Goal: Task Accomplishment & Management: Manage account settings

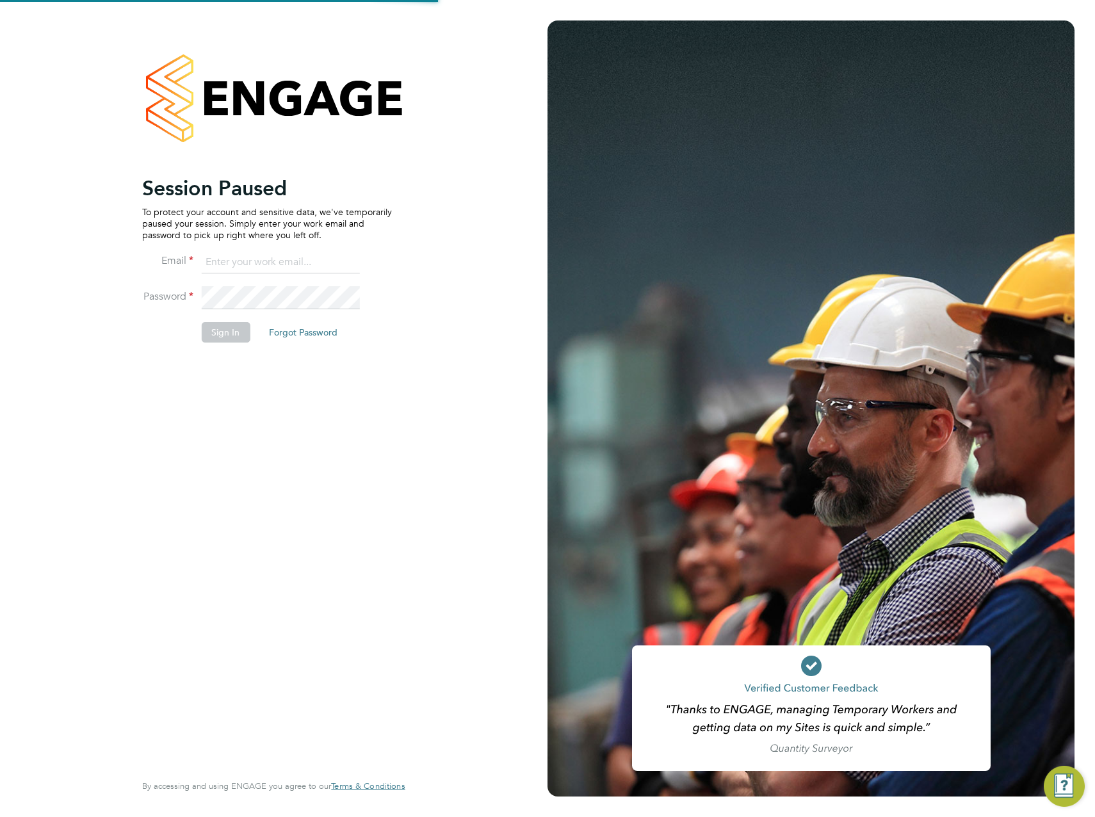
type input "James.Archer@vistry.co.uk"
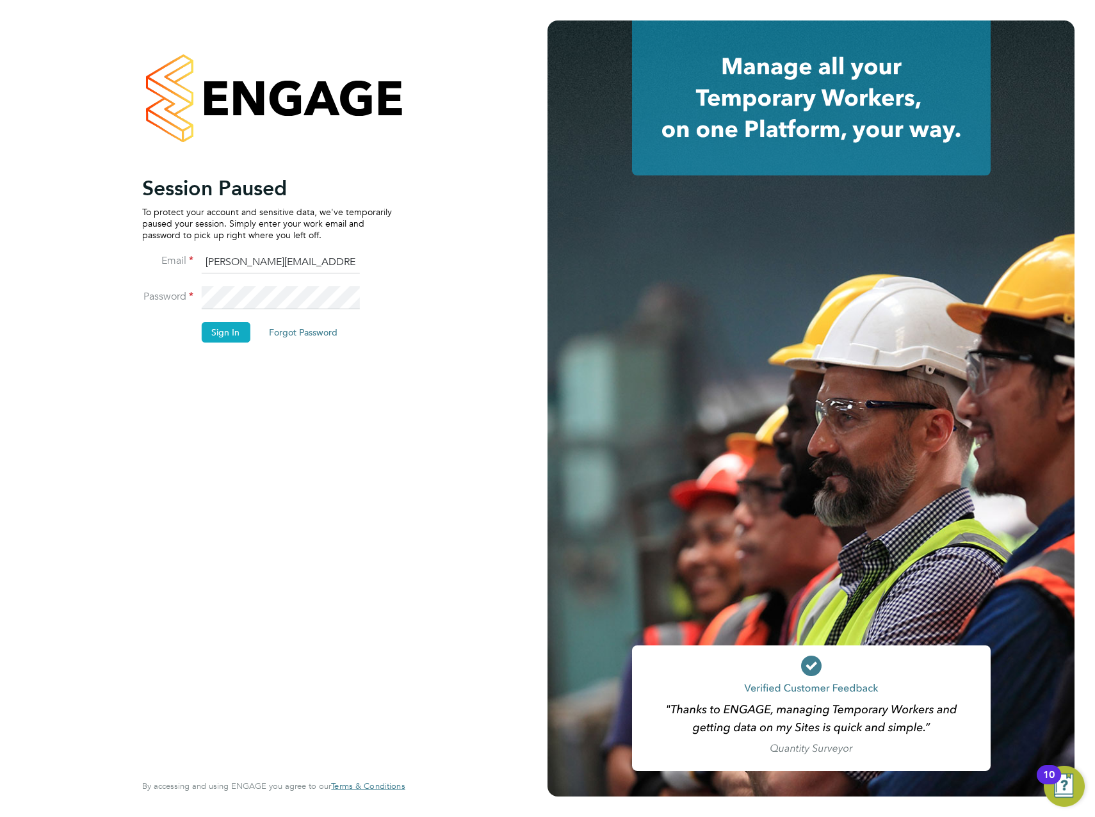
click at [227, 338] on button "Sign In" at bounding box center [225, 332] width 49 height 20
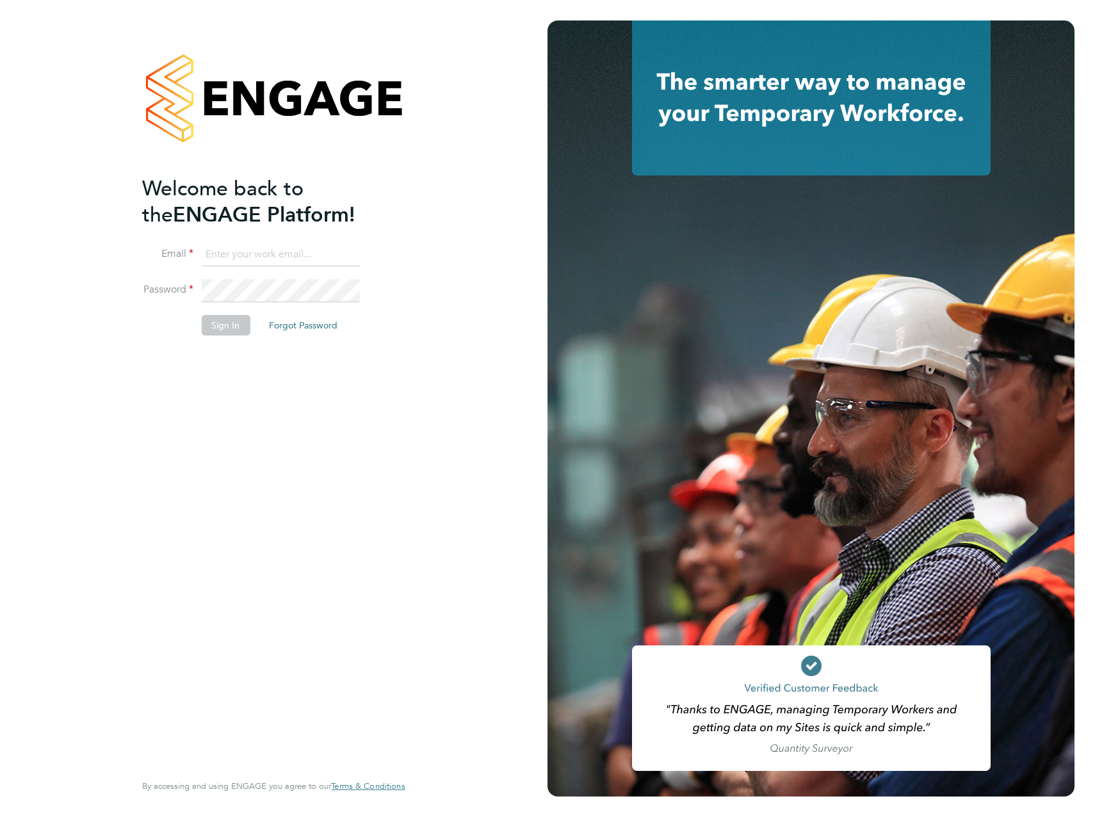
type input "James.Archer@vistry.co.uk"
click at [215, 385] on div "Welcome back to the ENGAGE Platform! Email James.Archer@vistry.co.uk Password S…" at bounding box center [267, 472] width 250 height 594
click at [235, 322] on button "Sign In" at bounding box center [225, 325] width 49 height 20
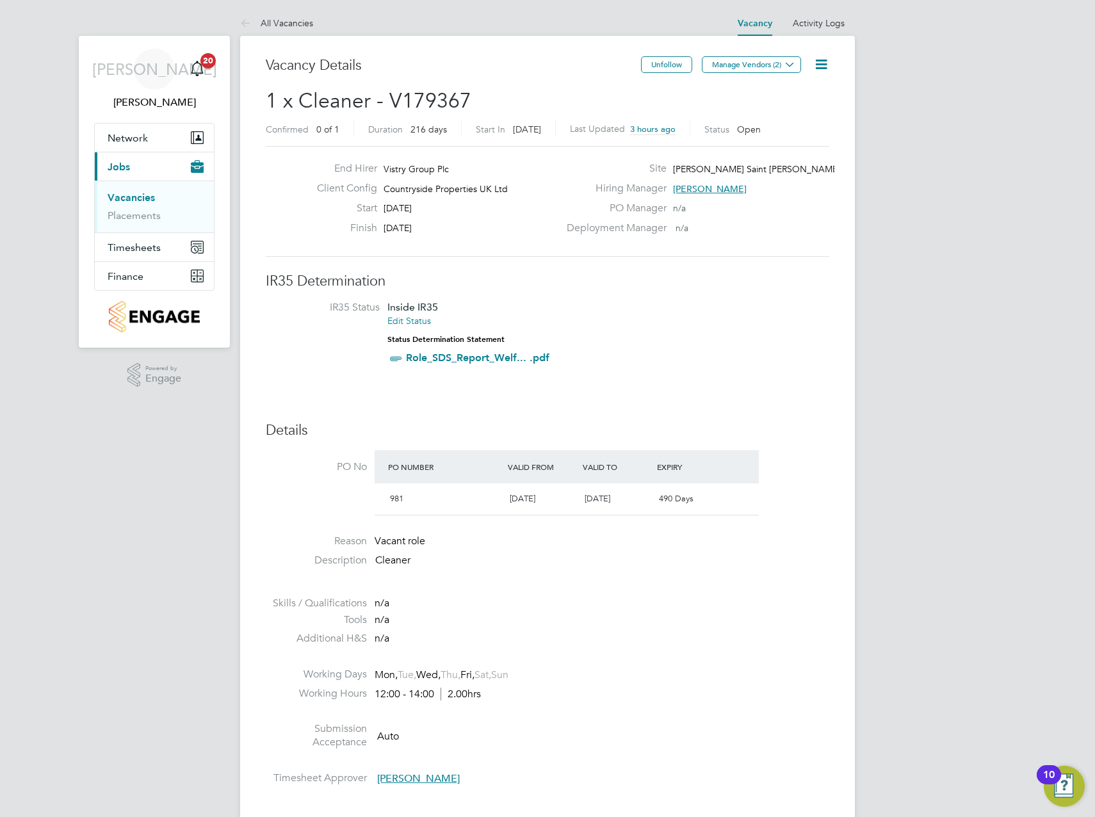
click at [739, 355] on li "IR35 Status Inside IR35 Edit Status Status Determination Statement Role_SDS_Rep…" at bounding box center [547, 335] width 538 height 69
click at [133, 252] on span "Timesheets" at bounding box center [134, 247] width 53 height 12
click at [140, 225] on link "Timesheets" at bounding box center [134, 226] width 53 height 12
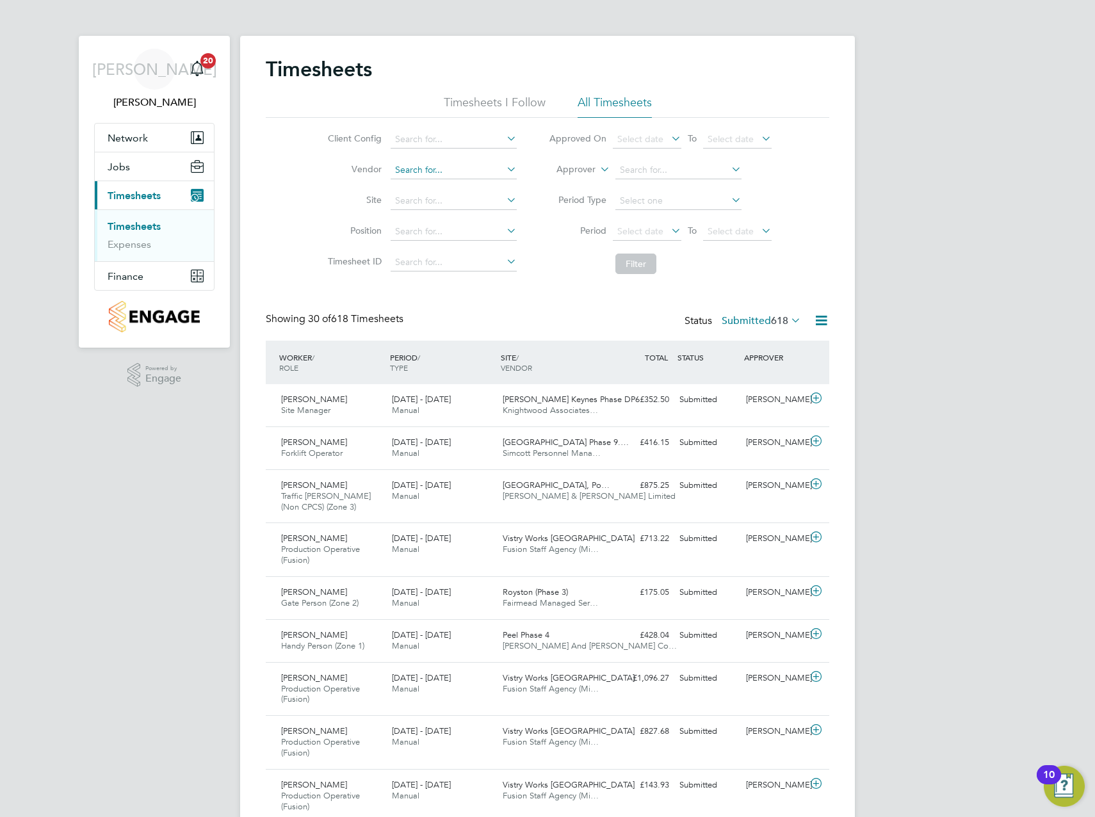
scroll to position [43, 111]
click at [431, 143] on input at bounding box center [454, 140] width 126 height 18
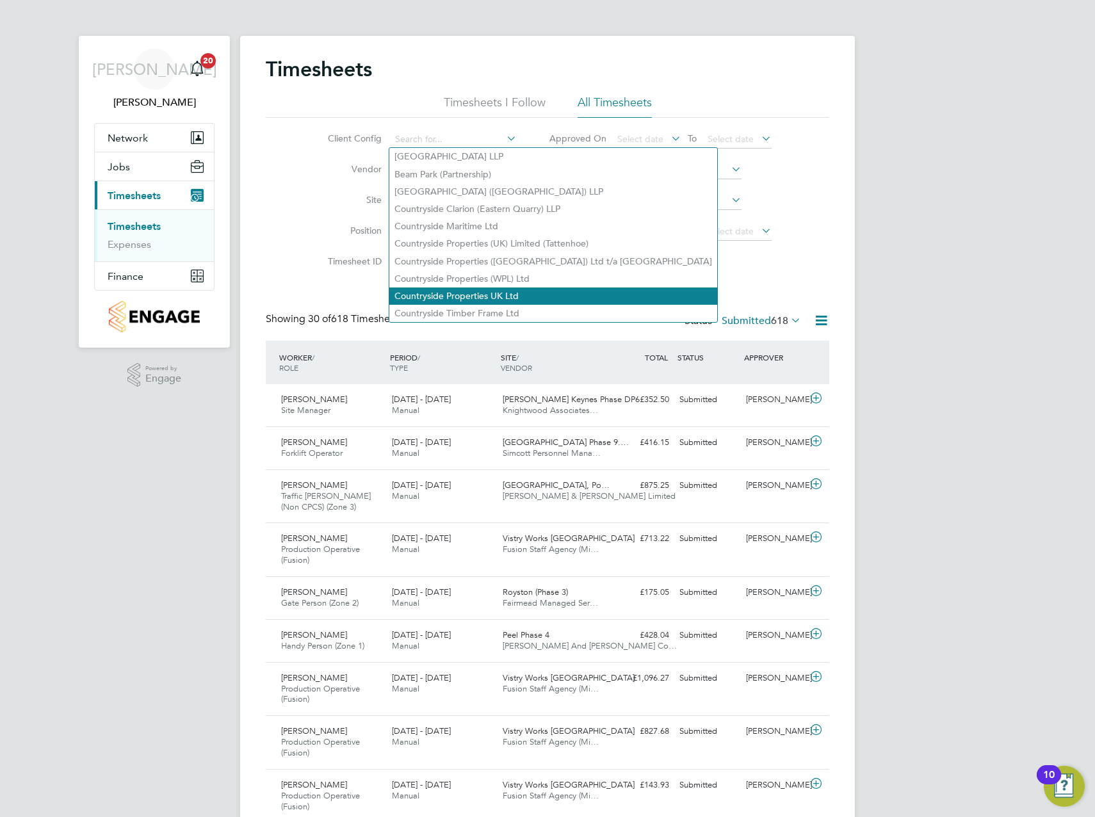
click at [479, 294] on li "Countryside Properties UK Ltd" at bounding box center [553, 295] width 328 height 17
type input "Countryside Properties UK Ltd"
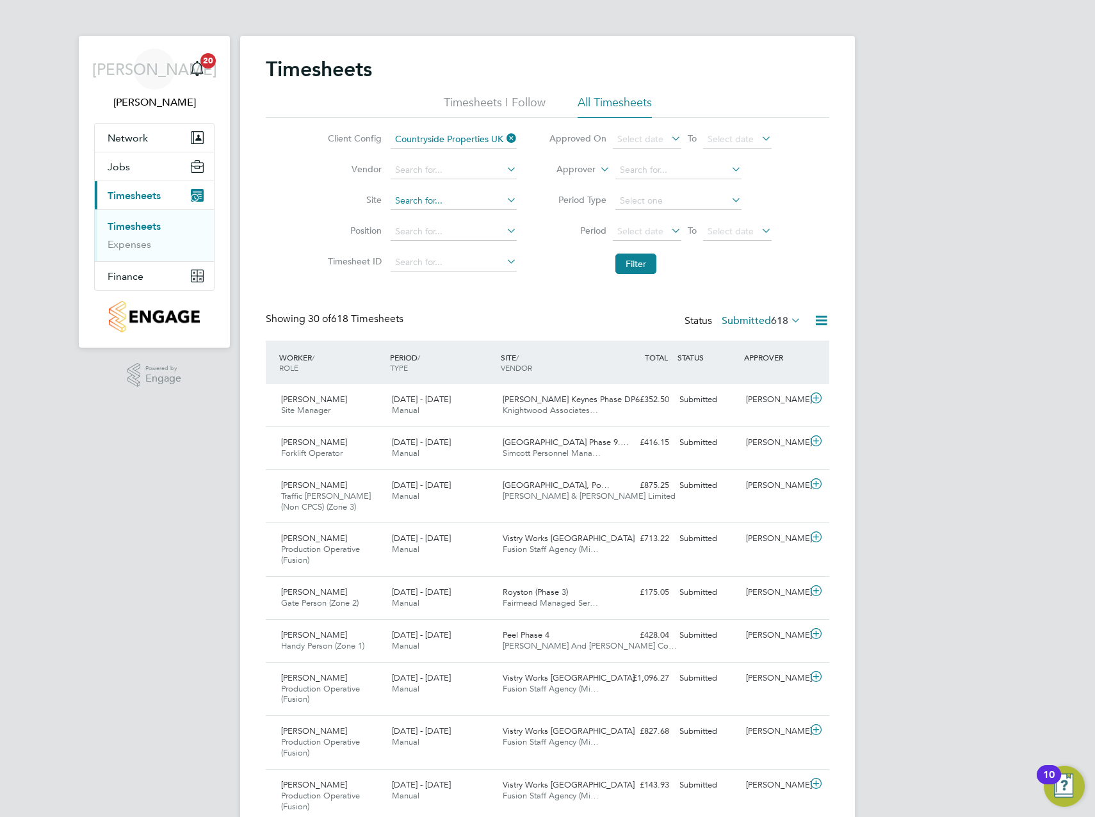
click at [421, 203] on input at bounding box center [454, 201] width 126 height 18
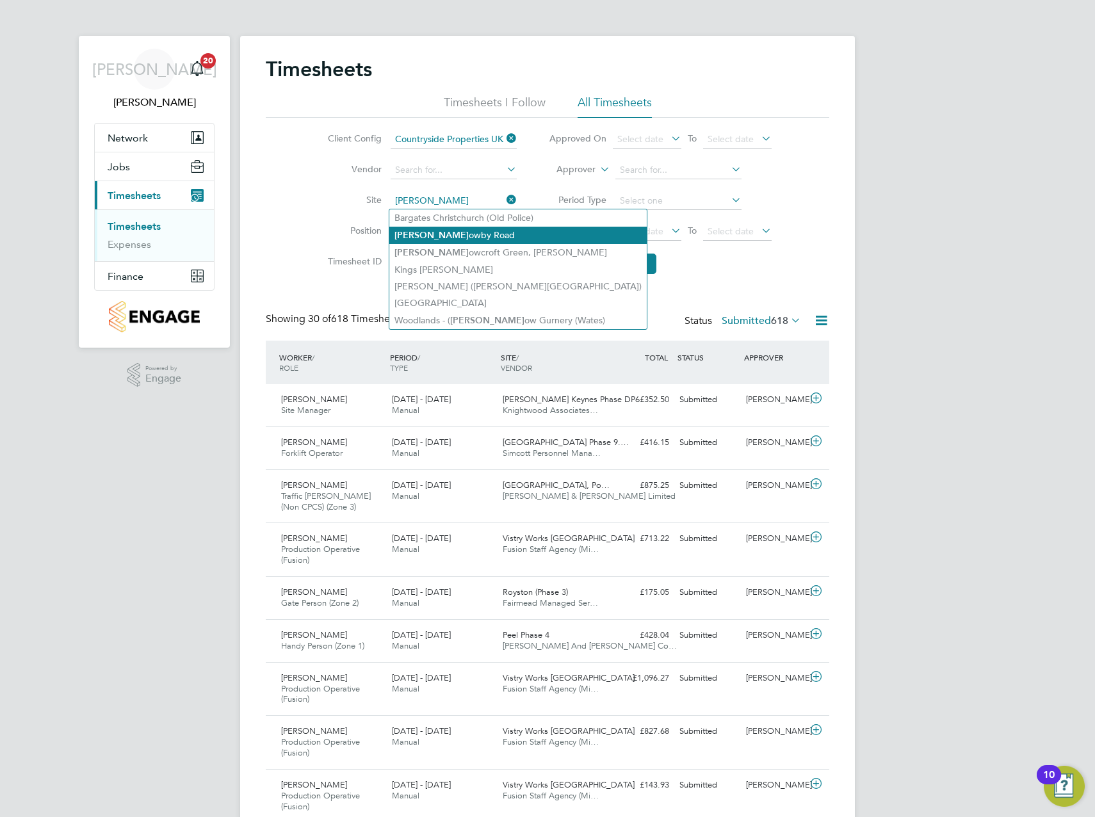
click at [451, 230] on li "Barr owby Road" at bounding box center [517, 235] width 257 height 17
type input "Barrowby Road"
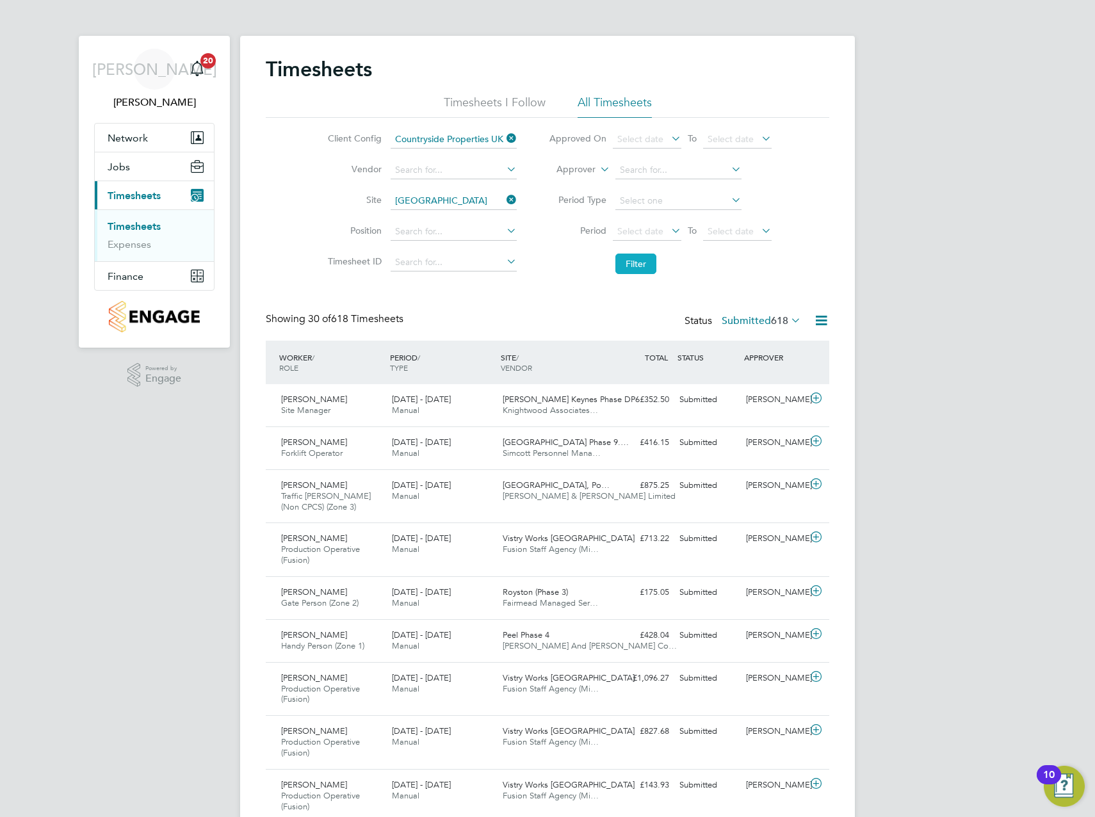
click at [631, 261] on button "Filter" at bounding box center [635, 264] width 41 height 20
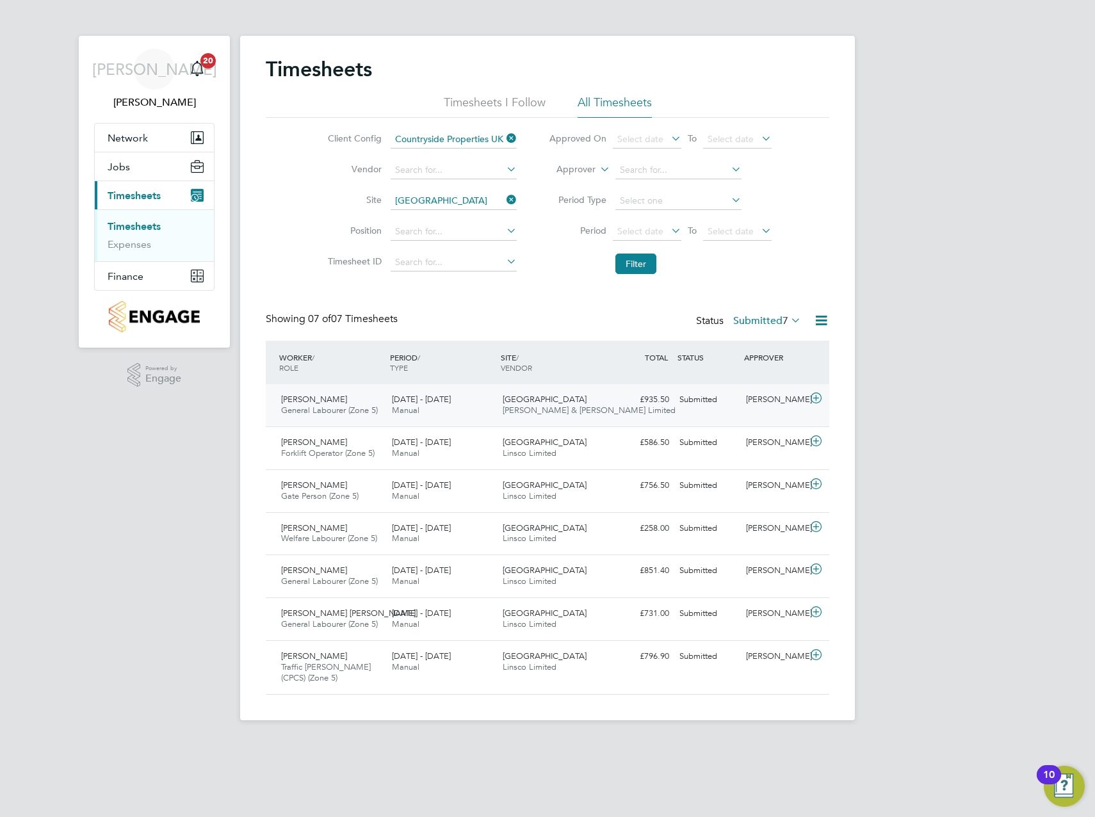
click at [515, 407] on span "Fawkes & Reece Limited" at bounding box center [589, 410] width 173 height 11
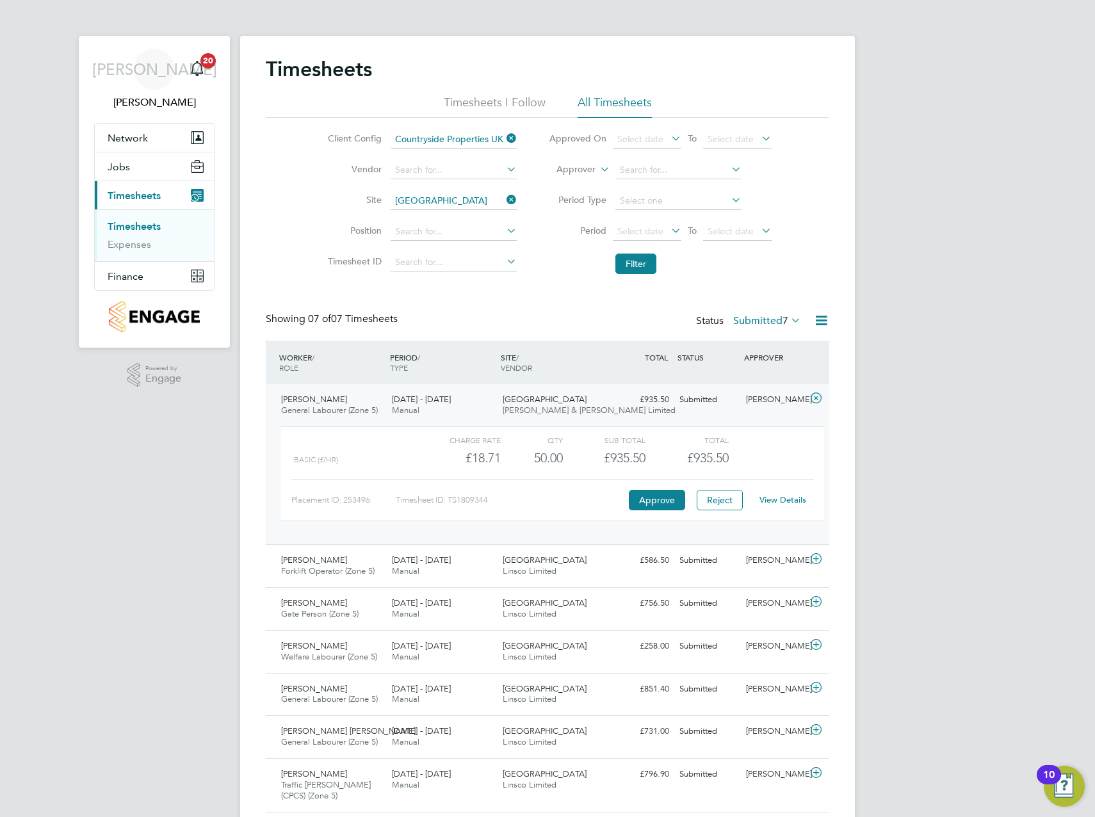
click at [645, 452] on div "£935.50" at bounding box center [604, 457] width 83 height 21
click at [419, 437] on div "Charge rate" at bounding box center [459, 439] width 83 height 15
click at [370, 486] on div "Placement ID: 253496 Timesheet ID: TS1809344 Approve Reject View Details" at bounding box center [552, 494] width 522 height 31
click at [773, 495] on link "View Details" at bounding box center [782, 499] width 47 height 11
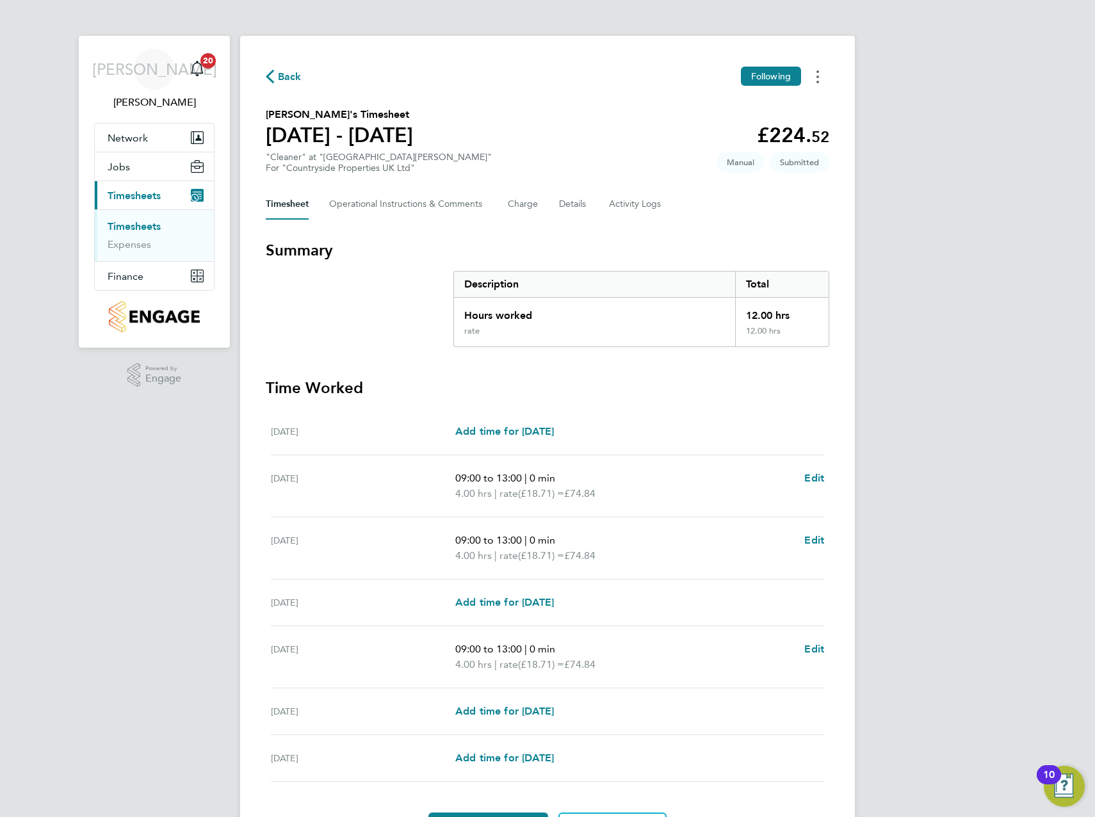
click at [817, 76] on circle "Timesheets Menu" at bounding box center [817, 77] width 3 height 3
click at [737, 131] on link "Download timesheet" at bounding box center [752, 131] width 154 height 26
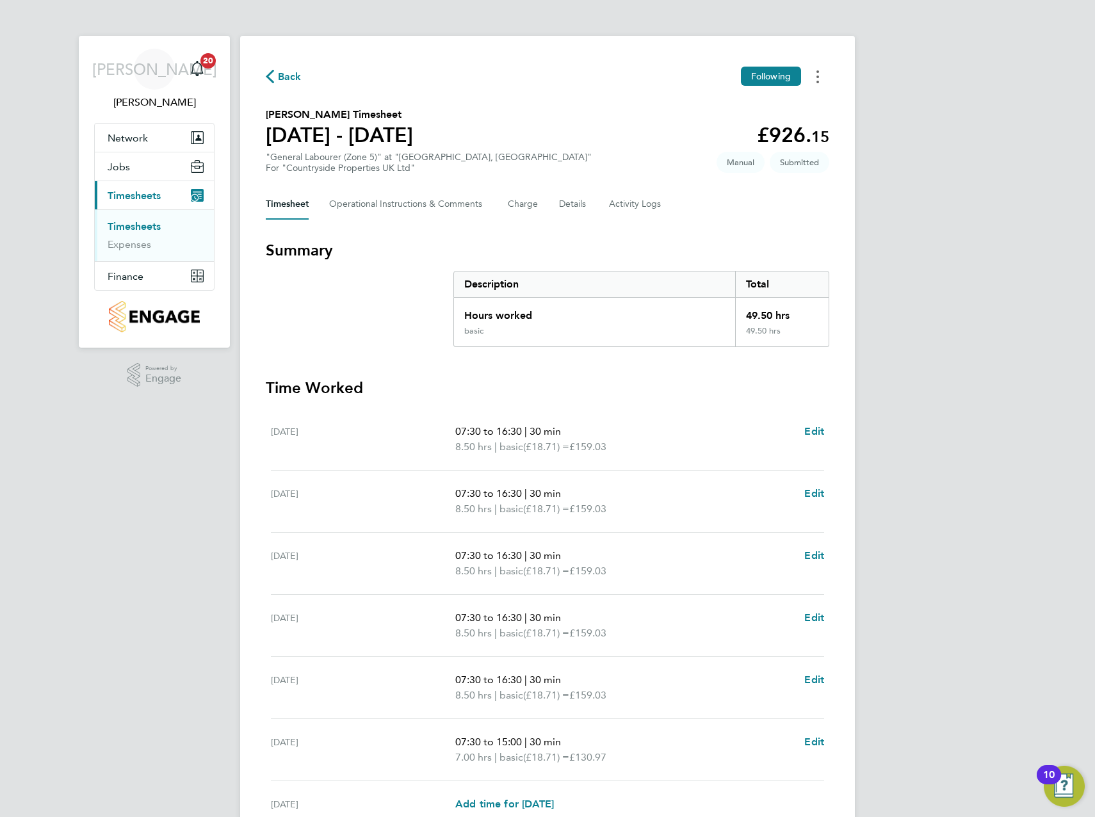
click at [812, 74] on button "Timesheets Menu" at bounding box center [817, 77] width 23 height 20
click at [717, 132] on link "Download timesheet" at bounding box center [752, 131] width 154 height 26
click at [819, 79] on button "Timesheets Menu" at bounding box center [817, 77] width 23 height 20
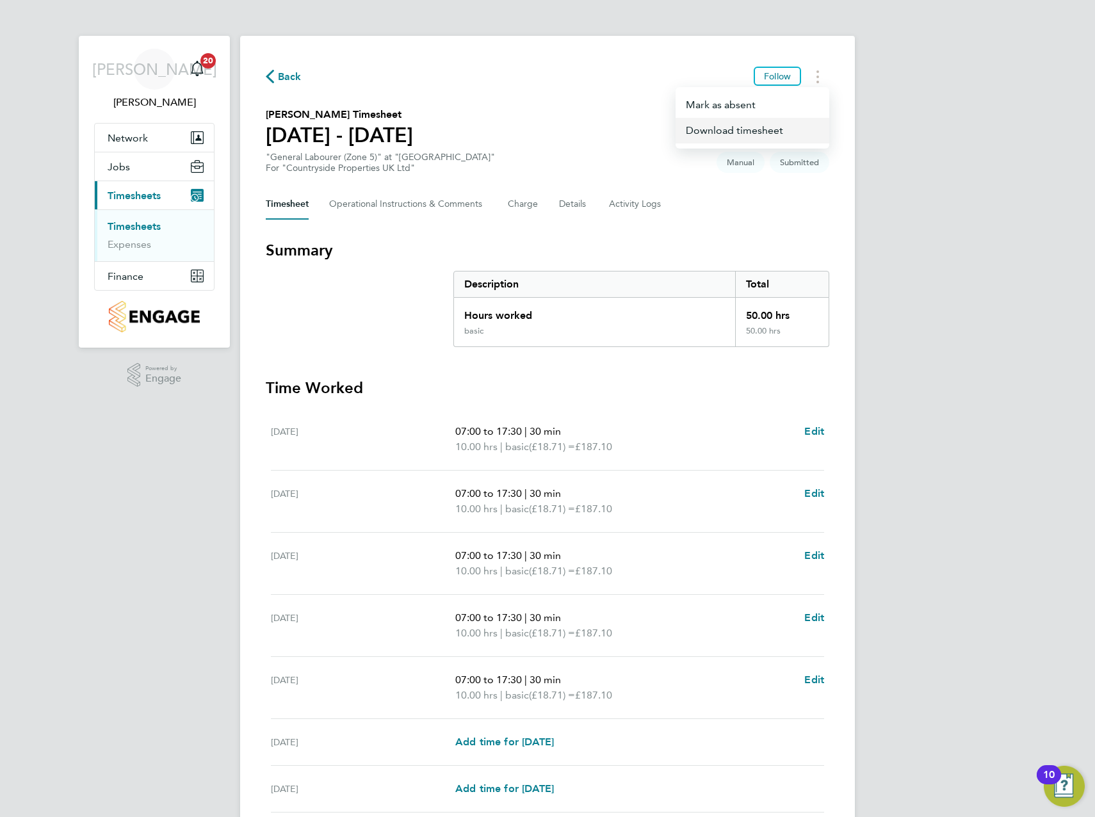
click at [721, 132] on link "Download timesheet" at bounding box center [752, 131] width 154 height 26
